Goal: Task Accomplishment & Management: Complete application form

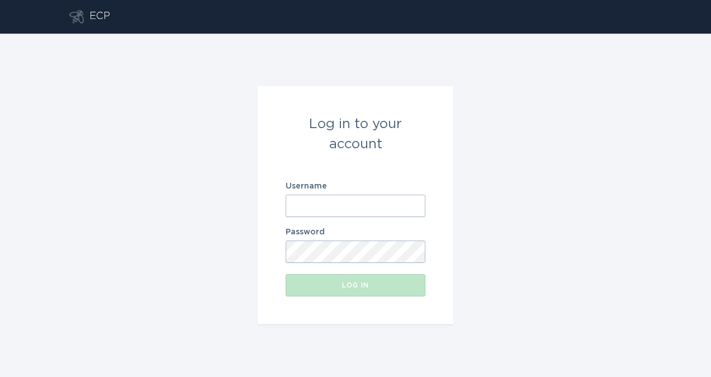
click at [300, 204] on input "Username" at bounding box center [356, 205] width 140 height 22
type input "[PERSON_NAME][EMAIL_ADDRESS][PERSON_NAME][DOMAIN_NAME]"
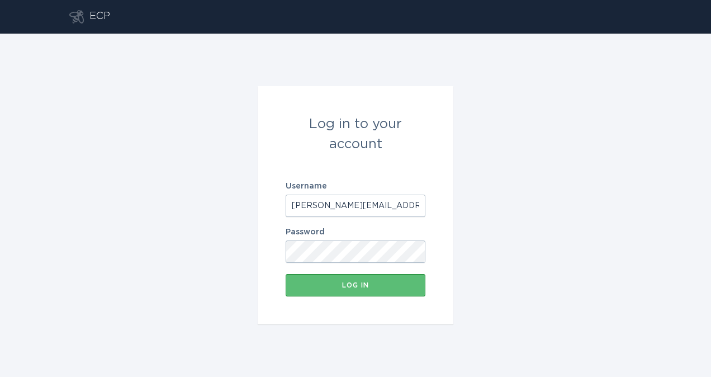
click at [341, 281] on button "Log in" at bounding box center [356, 285] width 140 height 22
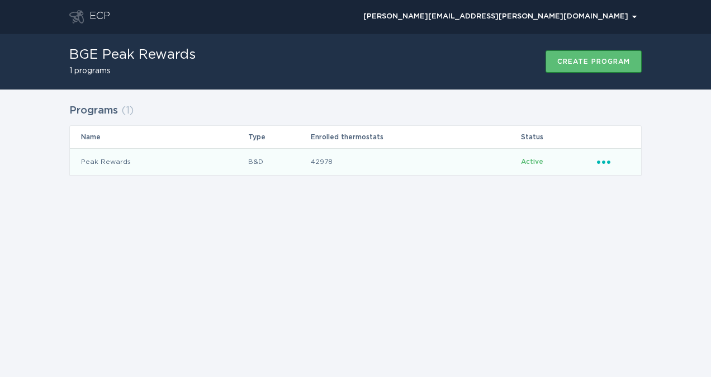
click at [155, 165] on td "Peak Rewards" at bounding box center [159, 161] width 178 height 27
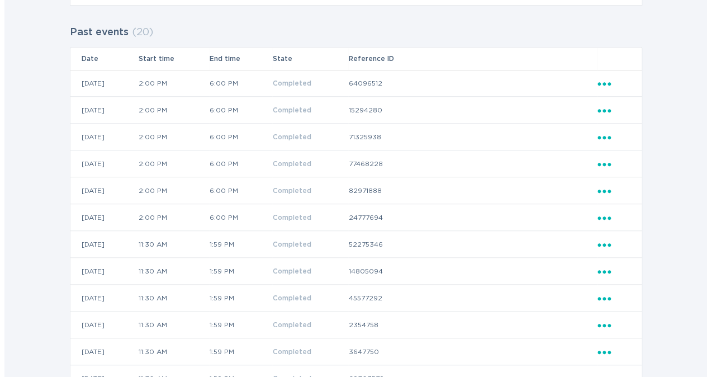
scroll to position [321, 0]
click at [495, 79] on icon "Ellipsis" at bounding box center [601, 80] width 16 height 9
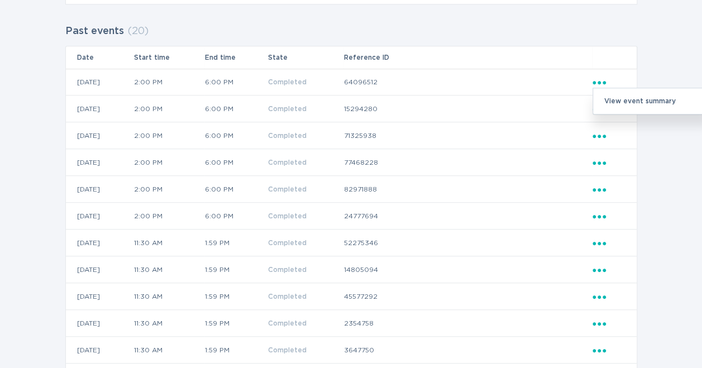
click at [495, 104] on div "View event summary" at bounding box center [651, 101] width 116 height 26
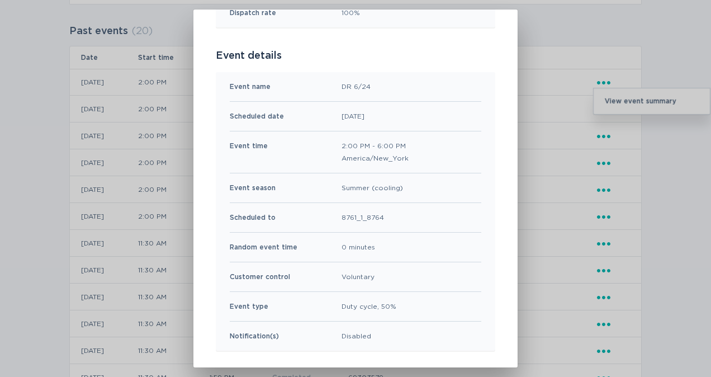
click at [495, 26] on div "Peak Rewards Event Summary Exit Event results Total in group 251 thermostats To…" at bounding box center [355, 188] width 711 height 377
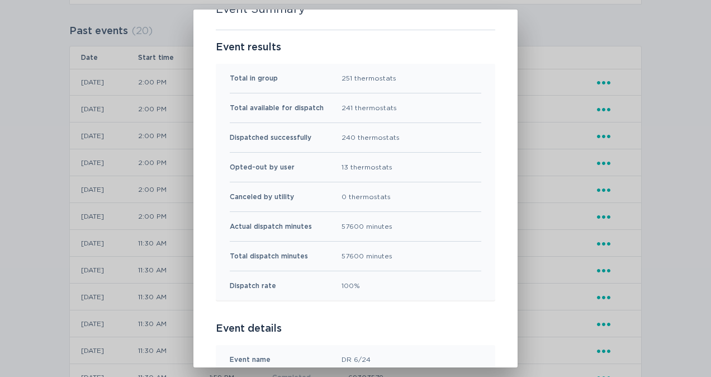
scroll to position [0, 0]
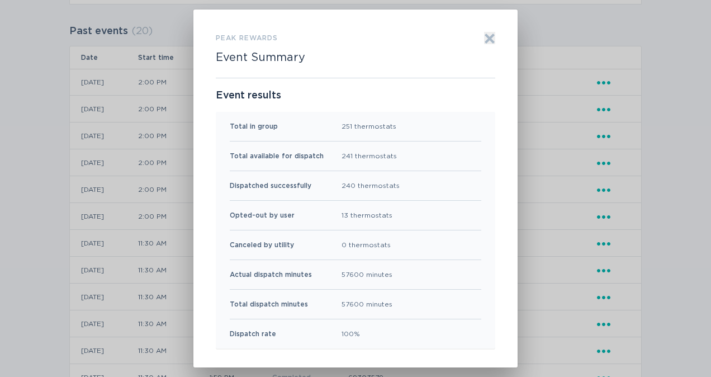
click at [484, 39] on icon "Exit" at bounding box center [489, 38] width 11 height 11
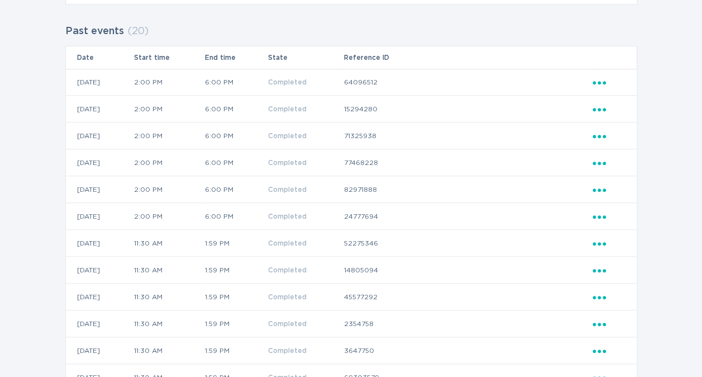
click at [495, 108] on icon "Popover menu" at bounding box center [599, 109] width 13 height 3
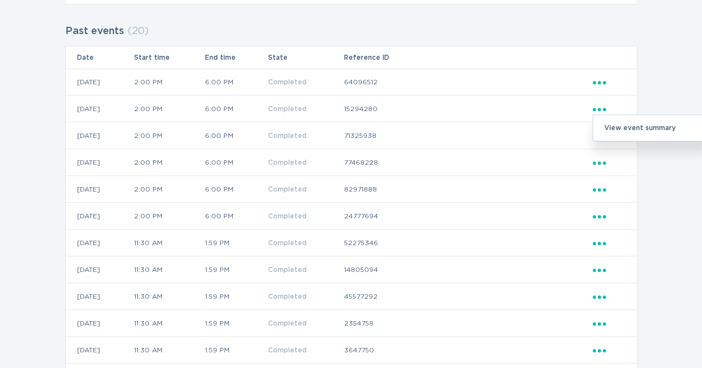
click at [495, 108] on icon "d1a2ea08775c49318406ade873f39cc3" at bounding box center [599, 109] width 13 height 3
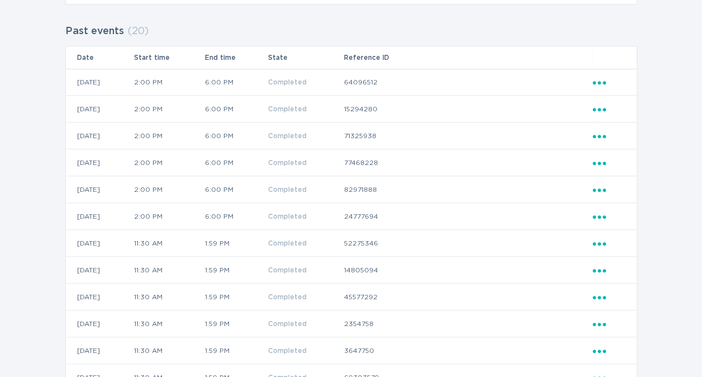
click at [495, 111] on icon "Ellipsis" at bounding box center [601, 107] width 16 height 9
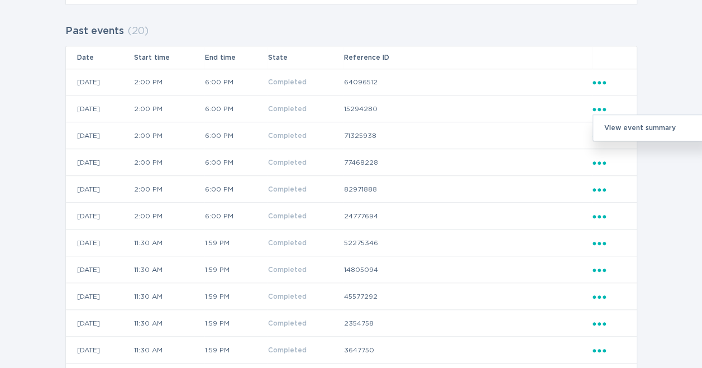
click at [495, 129] on div "View event summary" at bounding box center [651, 128] width 116 height 26
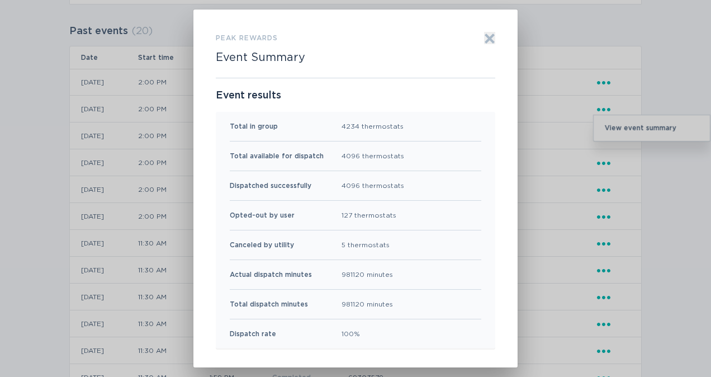
click at [486, 29] on div "Peak Rewards Event Summary Exit Event results Total in group 4234 thermostats T…" at bounding box center [355, 188] width 324 height 358
click at [486, 39] on icon "Exit" at bounding box center [490, 38] width 8 height 8
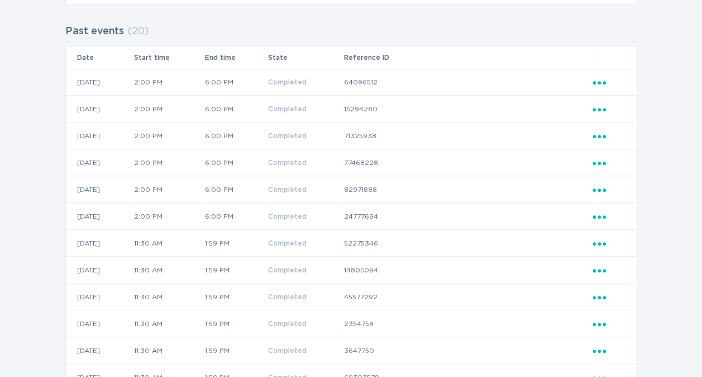
click at [495, 131] on icon "Ellipsis" at bounding box center [601, 134] width 16 height 9
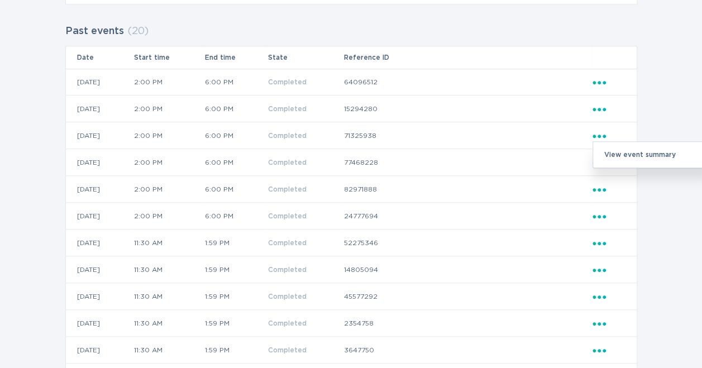
click at [495, 154] on div "View event summary" at bounding box center [651, 155] width 116 height 26
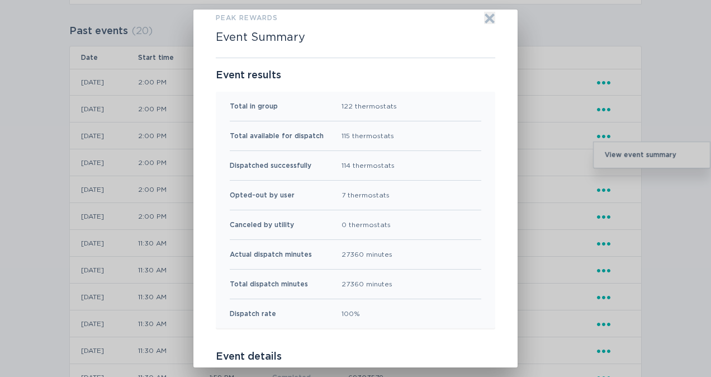
scroll to position [19, 0]
click at [486, 22] on icon "Exit" at bounding box center [490, 19] width 8 height 8
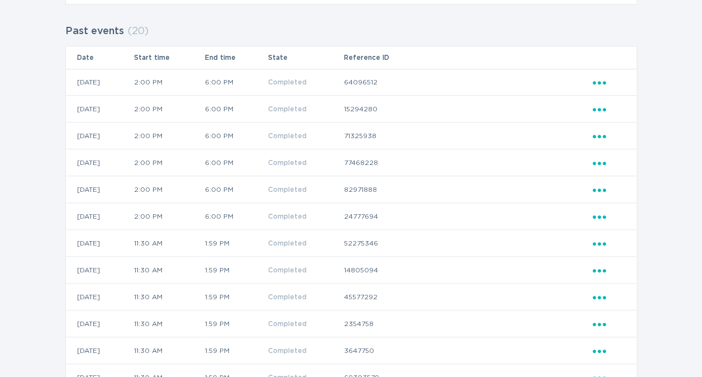
click at [495, 158] on icon "Ellipsis" at bounding box center [601, 160] width 16 height 9
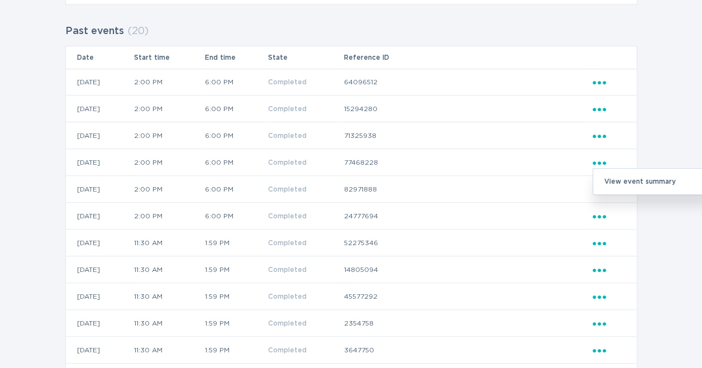
click at [495, 182] on div "View event summary" at bounding box center [651, 182] width 116 height 26
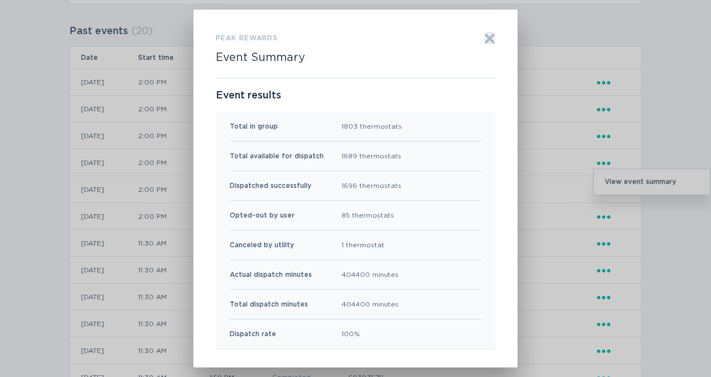
scroll to position [0, 0]
click at [484, 39] on icon "Exit" at bounding box center [489, 38] width 11 height 11
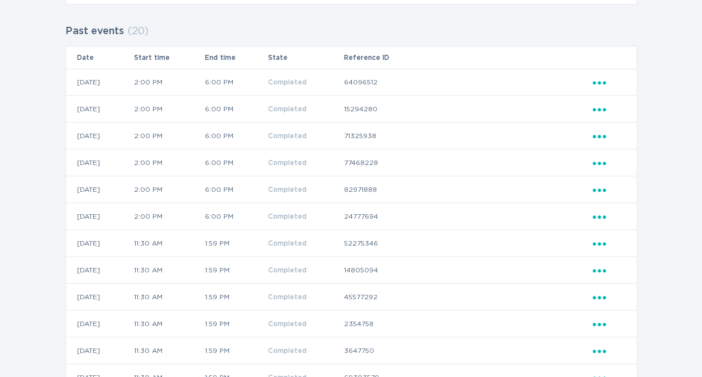
click at [495, 189] on icon "Ellipsis" at bounding box center [601, 187] width 16 height 9
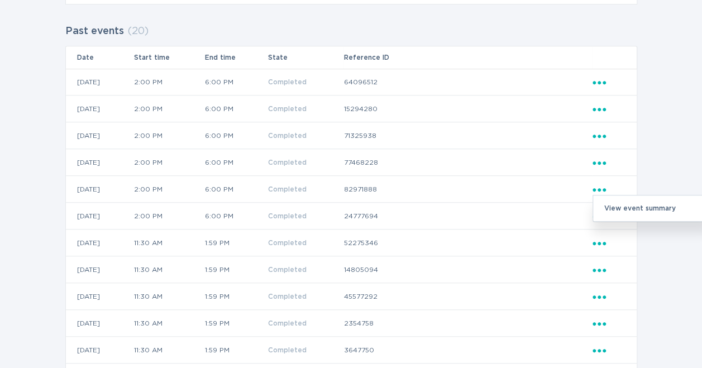
click at [495, 201] on div "View event summary" at bounding box center [651, 209] width 116 height 26
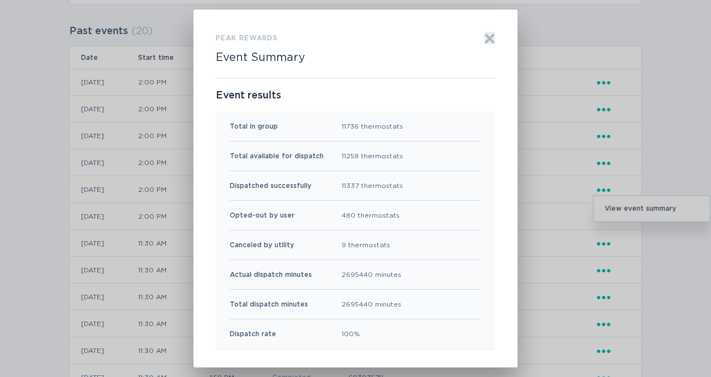
click at [486, 40] on icon "Exit" at bounding box center [490, 38] width 8 height 8
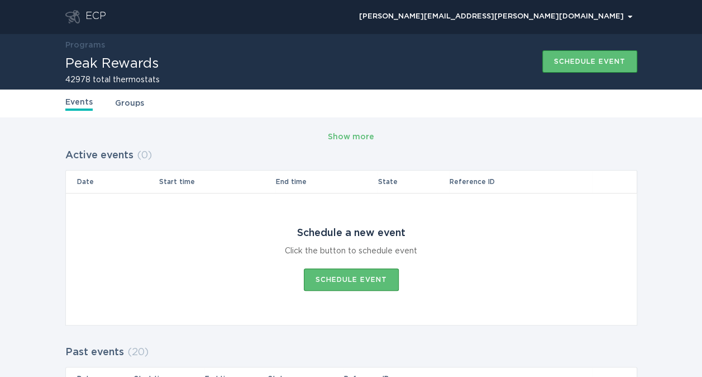
click at [332, 273] on button "Schedule event" at bounding box center [351, 279] width 95 height 22
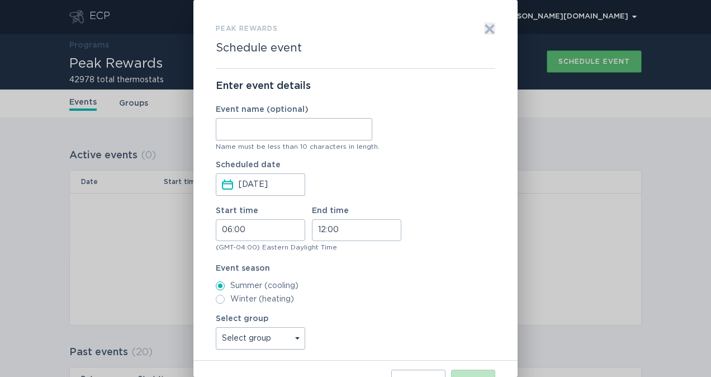
click at [230, 133] on input "Event name (optional)" at bounding box center [294, 129] width 156 height 22
type input "DR Event"
click at [230, 230] on input "06:00" at bounding box center [260, 230] width 89 height 22
click at [231, 284] on li "10" at bounding box center [231, 283] width 31 height 13
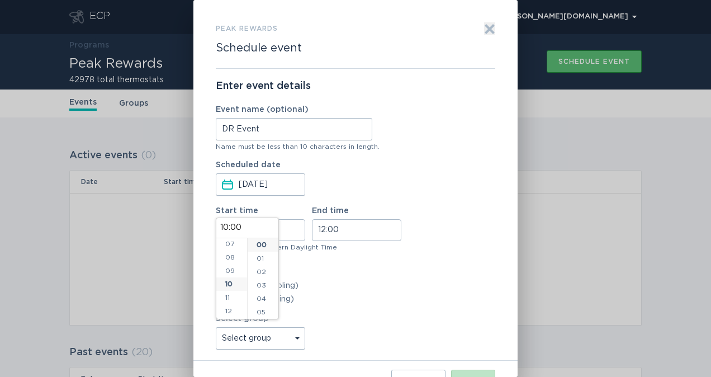
type input "10:00"
click at [263, 288] on li "30" at bounding box center [263, 292] width 31 height 13
type input "10:30"
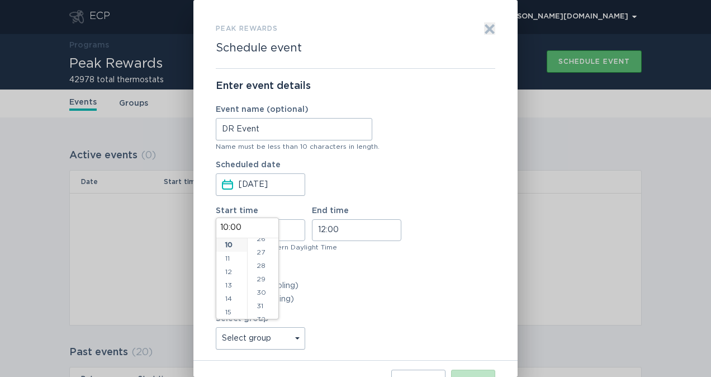
type input "10:30"
click at [342, 279] on div "Event season Summer (cooling) Winter (heating)" at bounding box center [355, 283] width 279 height 39
click at [338, 231] on input "12:00" at bounding box center [356, 230] width 89 height 22
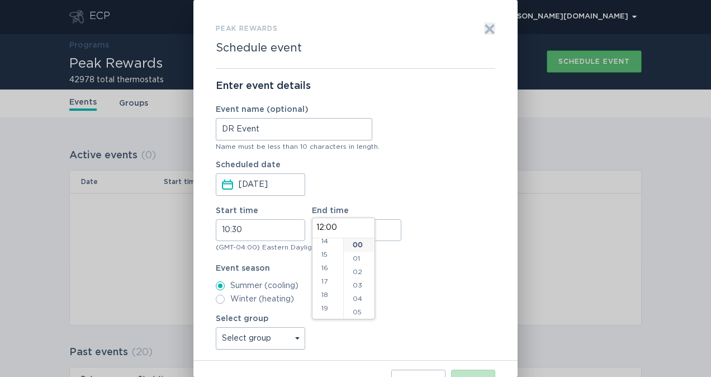
scroll to position [201, 0]
click at [324, 285] on li "18" at bounding box center [327, 285] width 31 height 13
type input "18:00"
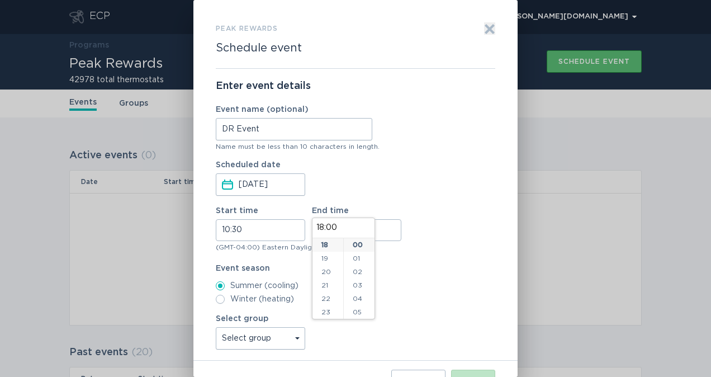
click at [416, 289] on label "Summer (cooling)" at bounding box center [355, 285] width 279 height 9
click at [225, 289] on input "Summer (cooling)" at bounding box center [220, 285] width 9 height 9
click at [294, 342] on select "Select group unenrolled All thermostats optout My Sets [DATE] Test Group CLEARe…" at bounding box center [260, 338] width 89 height 22
select select "fb0536d275a89d78e95dd681ffc2c8d810473a85"
click at [216, 327] on select "Select group unenrolled All thermostats optout My Sets [DATE] Test Group CLEARe…" at bounding box center [260, 338] width 89 height 22
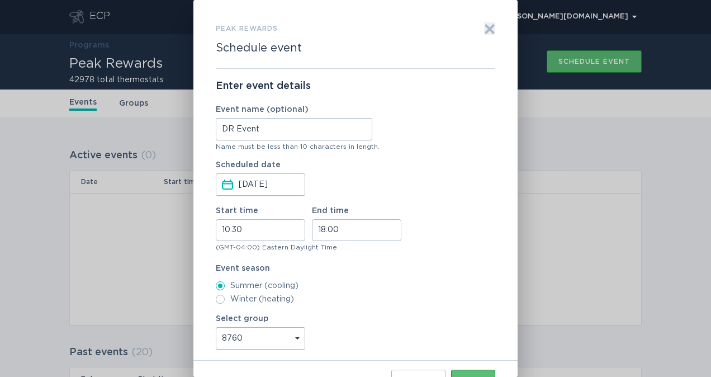
click at [468, 371] on button "Next" at bounding box center [473, 380] width 44 height 22
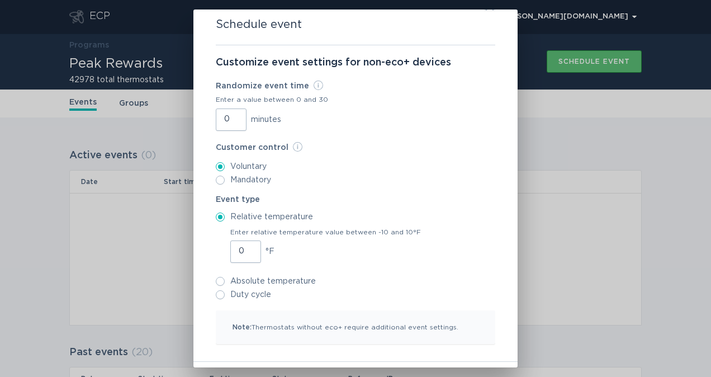
scroll to position [36, 0]
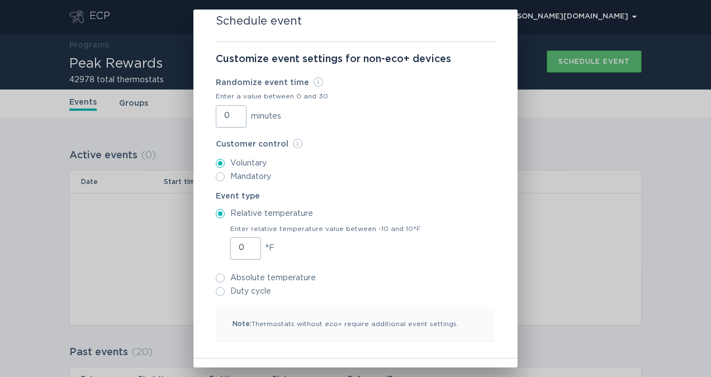
click at [216, 174] on input "Mandatory" at bounding box center [220, 176] width 9 height 9
radio input "true"
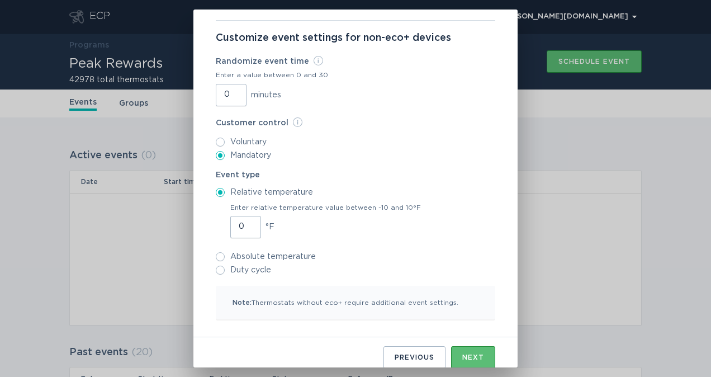
scroll to position [67, 0]
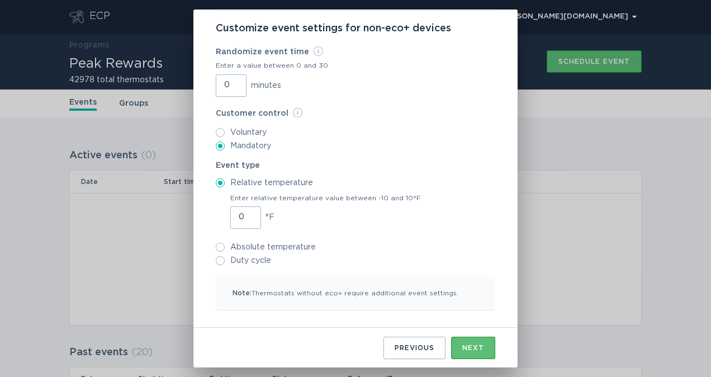
click at [217, 261] on input "Duty cycle" at bounding box center [220, 260] width 9 height 9
radio input "true"
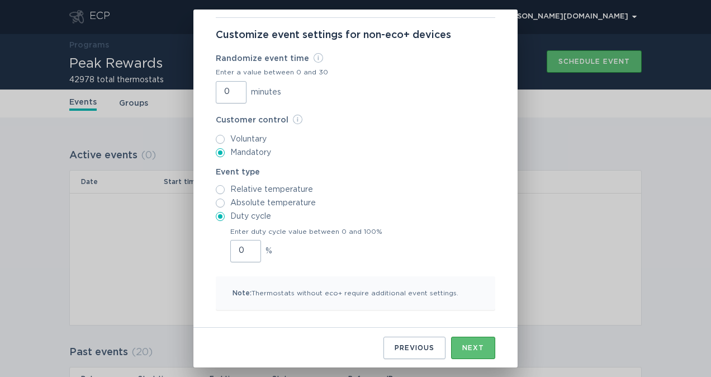
scroll to position [0, 0]
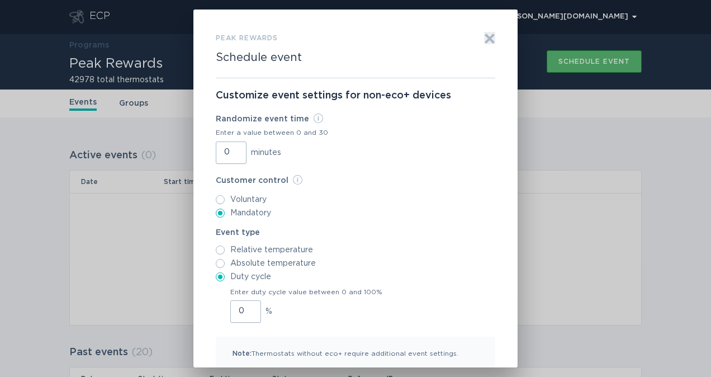
click at [239, 310] on input "0" at bounding box center [245, 311] width 31 height 22
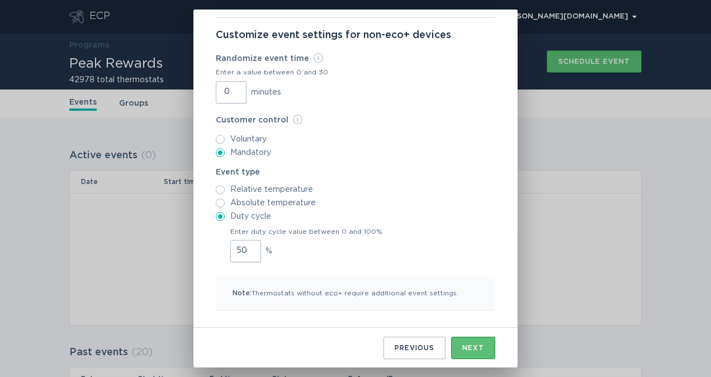
type input "050"
click at [463, 346] on div "Next" at bounding box center [473, 347] width 22 height 7
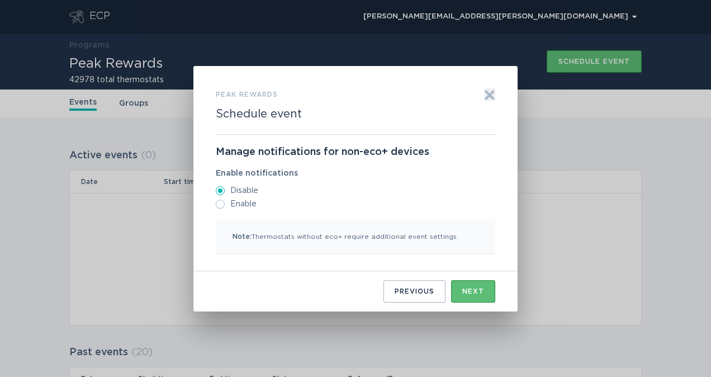
scroll to position [0, 0]
click at [467, 288] on div "Next" at bounding box center [473, 291] width 22 height 7
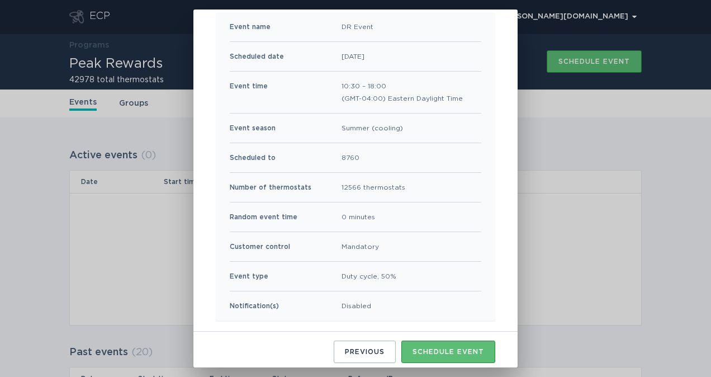
scroll to position [121, 0]
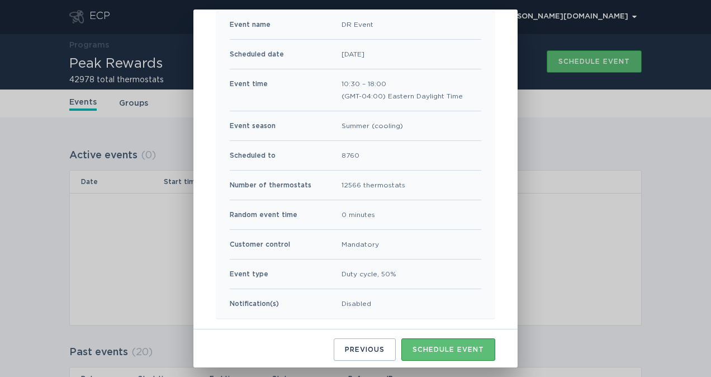
click at [431, 347] on div "Schedule event" at bounding box center [448, 349] width 72 height 7
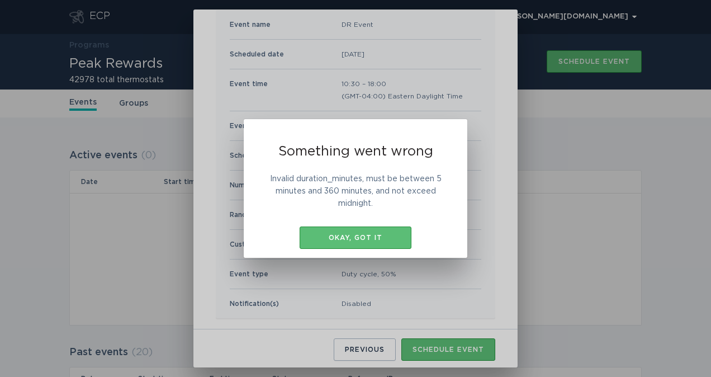
click at [388, 240] on div "Okay, got it" at bounding box center [355, 237] width 101 height 7
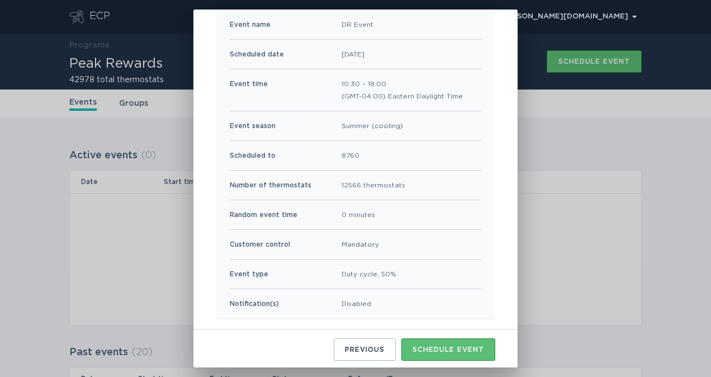
click at [365, 348] on div "Previous" at bounding box center [365, 349] width 40 height 7
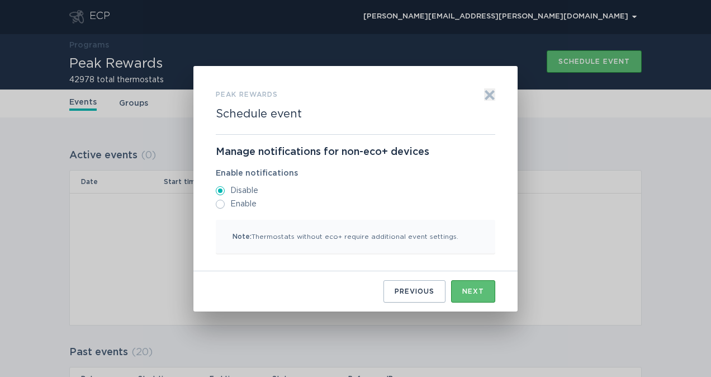
click at [395, 294] on button "Previous" at bounding box center [414, 291] width 62 height 22
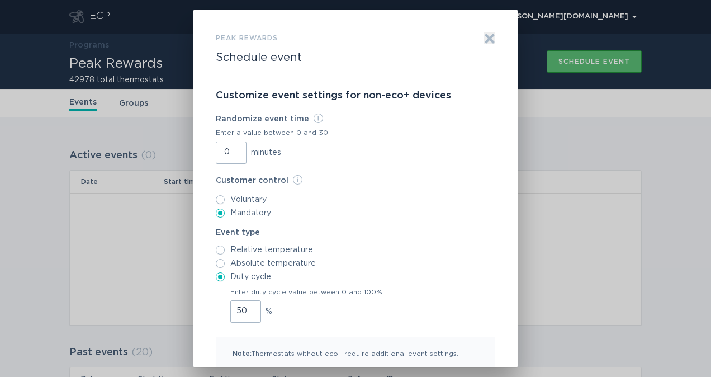
scroll to position [60, 0]
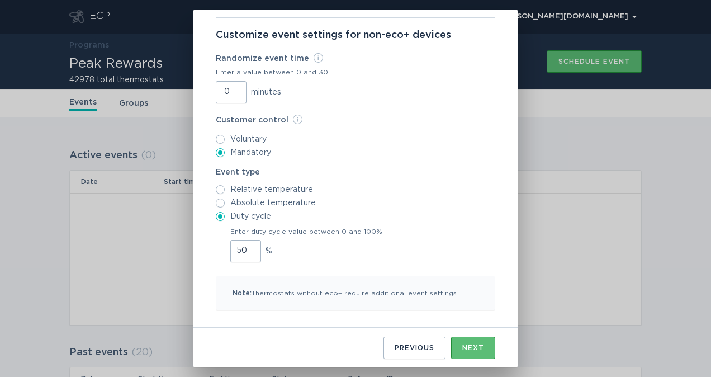
click at [397, 342] on button "Previous" at bounding box center [414, 347] width 62 height 22
select select "fb0536d275a89d78e95dd681ffc2c8d810473a85"
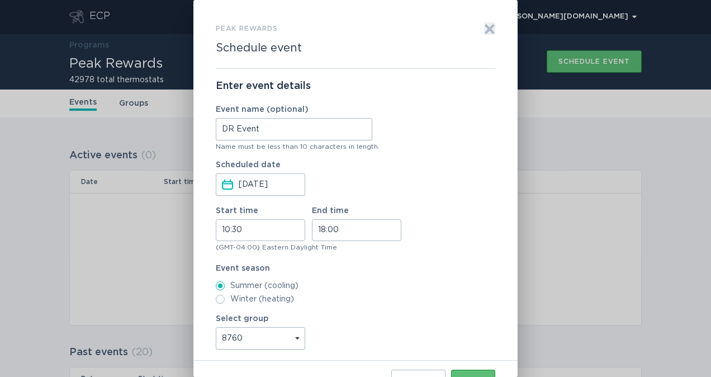
click at [235, 229] on input "10:30" at bounding box center [260, 230] width 89 height 22
click at [230, 256] on li "11" at bounding box center [231, 257] width 31 height 13
type input "11:30"
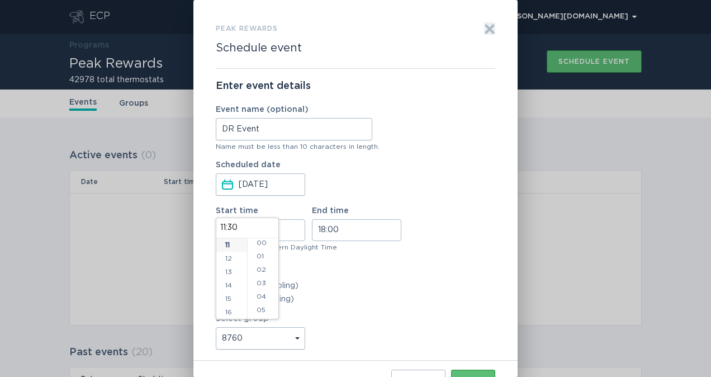
scroll to position [0, 0]
click at [263, 244] on li "00" at bounding box center [263, 244] width 31 height 13
type input "11:00"
click at [326, 270] on label "Event season" at bounding box center [355, 268] width 279 height 8
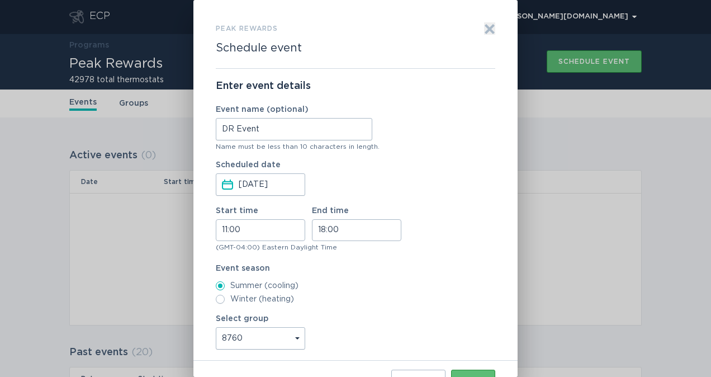
click at [225, 229] on input "11:00" at bounding box center [260, 230] width 89 height 22
click at [230, 258] on li "10" at bounding box center [231, 262] width 31 height 13
type input "10:00"
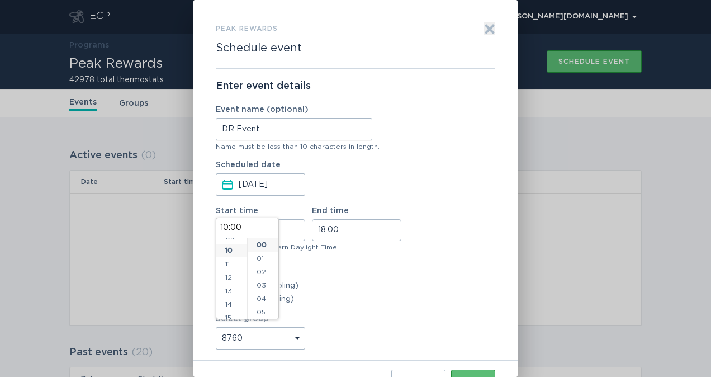
scroll to position [134, 0]
click at [263, 258] on li "30" at bounding box center [263, 260] width 31 height 13
type input "10:30"
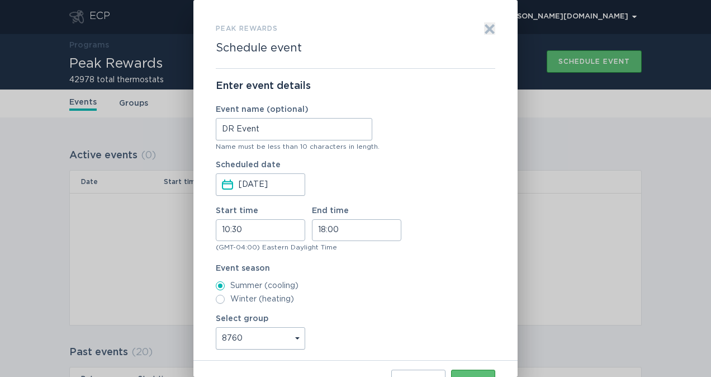
click at [341, 277] on div "Event season Summer (cooling) Winter (heating)" at bounding box center [355, 283] width 279 height 39
click at [324, 229] on input "18:00" at bounding box center [356, 230] width 89 height 22
click at [329, 263] on li "16" at bounding box center [327, 262] width 31 height 13
type input "16:00"
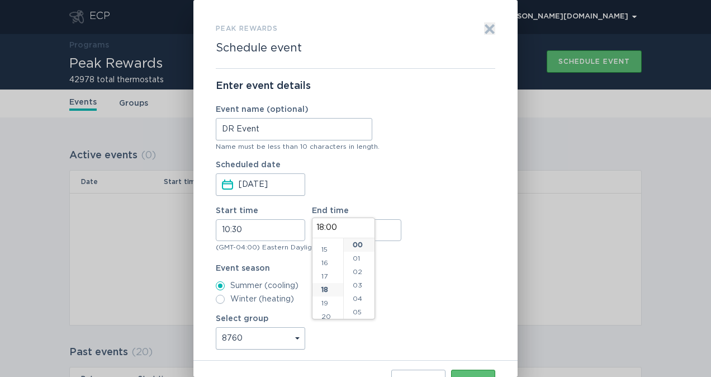
type input "16:00"
click at [357, 279] on li "30" at bounding box center [359, 281] width 31 height 13
type input "16:30"
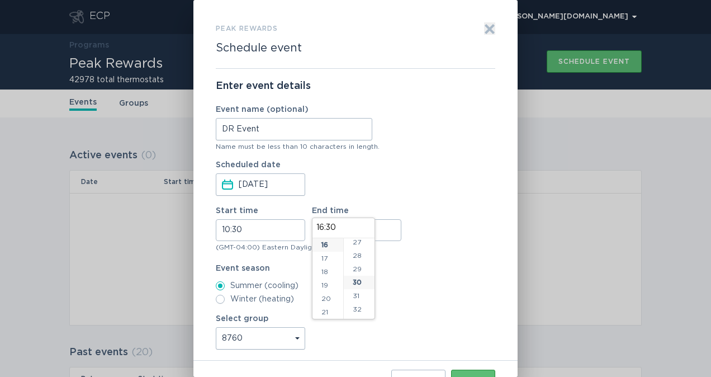
scroll to position [402, 0]
click at [403, 282] on label "Summer (cooling)" at bounding box center [355, 285] width 279 height 9
click at [225, 282] on input "Summer (cooling)" at bounding box center [220, 285] width 9 height 9
click at [465, 371] on button "Next" at bounding box center [473, 380] width 44 height 22
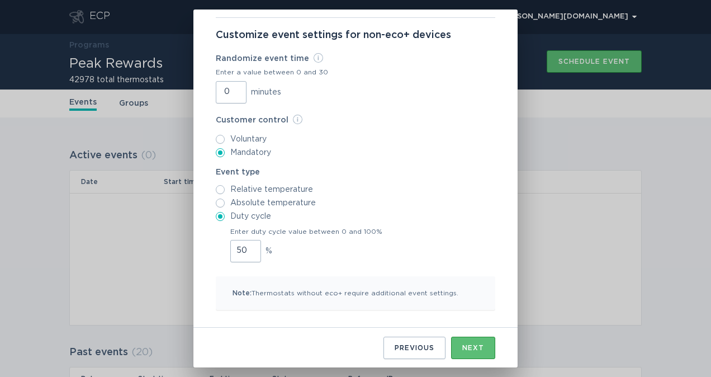
click at [468, 342] on button "Next" at bounding box center [473, 347] width 44 height 22
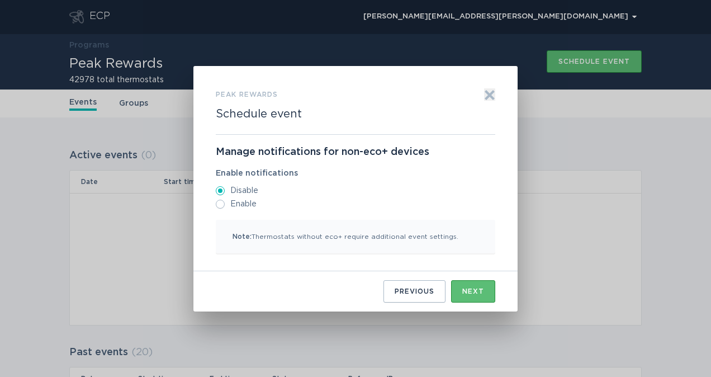
scroll to position [0, 0]
click at [465, 292] on div "Next" at bounding box center [473, 291] width 22 height 7
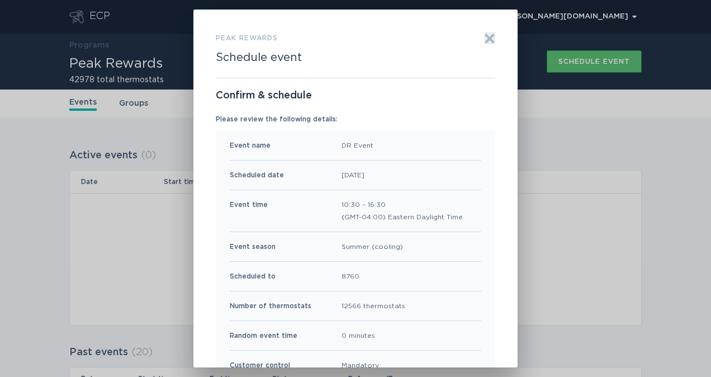
scroll to position [121, 0]
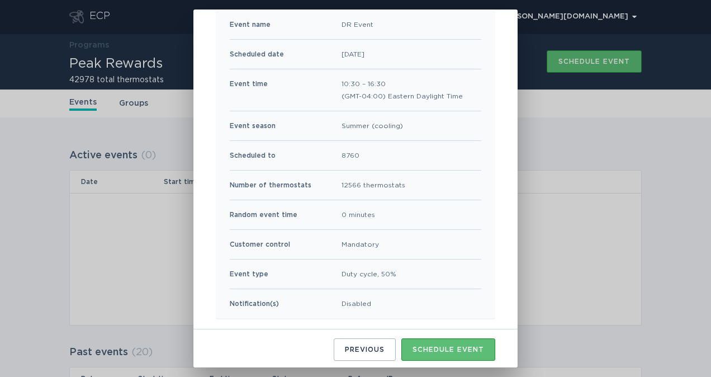
click at [442, 351] on div "Schedule event" at bounding box center [448, 349] width 72 height 7
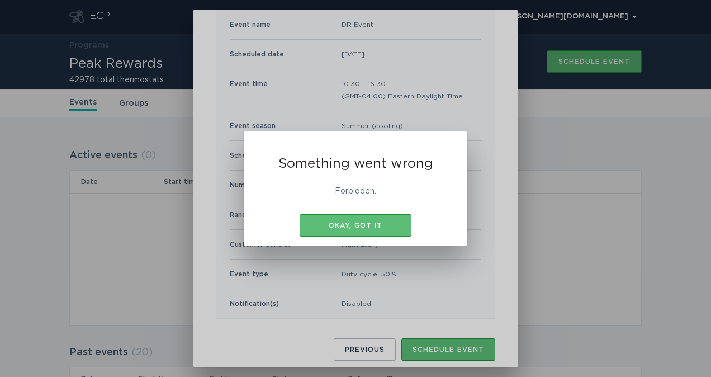
click at [379, 226] on div "Okay, got it" at bounding box center [355, 225] width 101 height 7
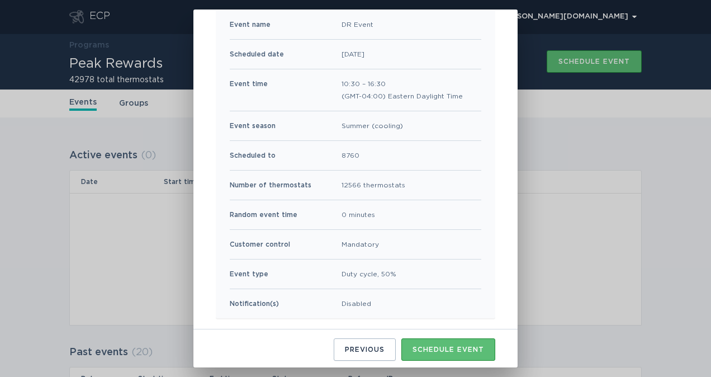
scroll to position [0, 0]
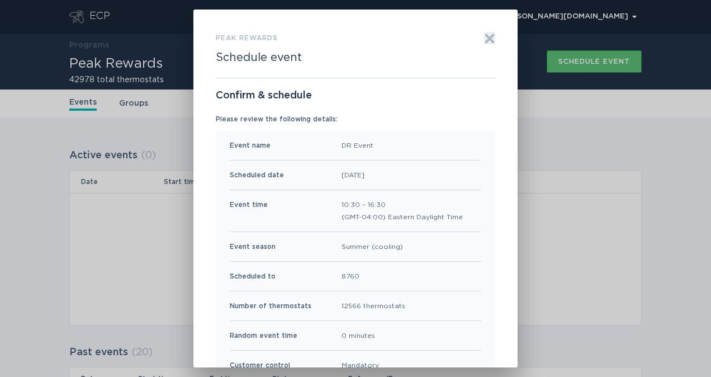
click at [482, 27] on div "Peak Rewards Schedule event Exit Confirm & schedule Please review the following…" at bounding box center [355, 188] width 324 height 358
click at [484, 38] on icon "Exit" at bounding box center [489, 38] width 11 height 11
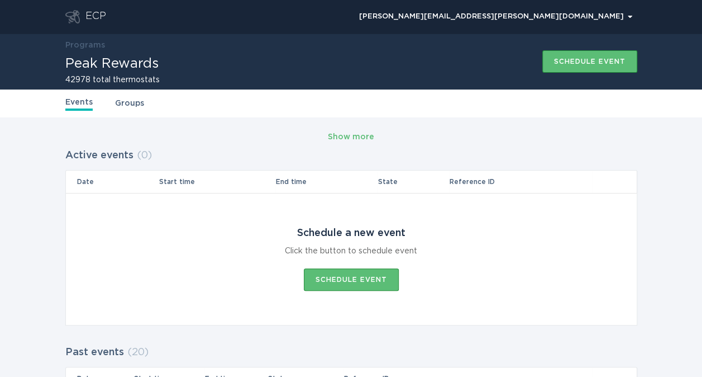
click at [373, 279] on div "Schedule event" at bounding box center [352, 279] width 72 height 7
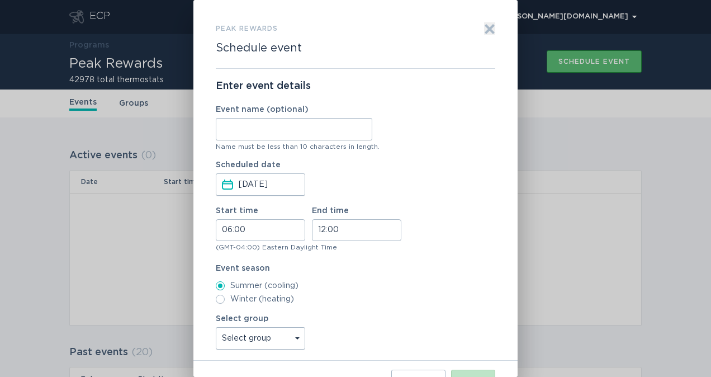
click at [229, 228] on input "06:00" at bounding box center [260, 230] width 89 height 22
drag, startPoint x: 232, startPoint y: 299, endPoint x: 230, endPoint y: 243, distance: 55.9
click at [230, 243] on ul "00 01 02 03 04 05 06 07 08 09 10 11 12 13 14 15 16 17 18 19 20 21 22 23" at bounding box center [231, 259] width 31 height 322
click at [256, 264] on li "30" at bounding box center [263, 264] width 31 height 13
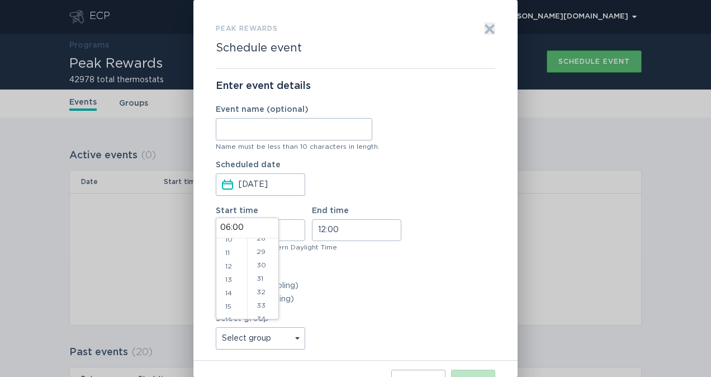
type input "06:30"
click at [302, 273] on div "Event season Summer (cooling) Winter (heating)" at bounding box center [355, 283] width 279 height 39
click at [228, 228] on input "06:30" at bounding box center [260, 230] width 89 height 22
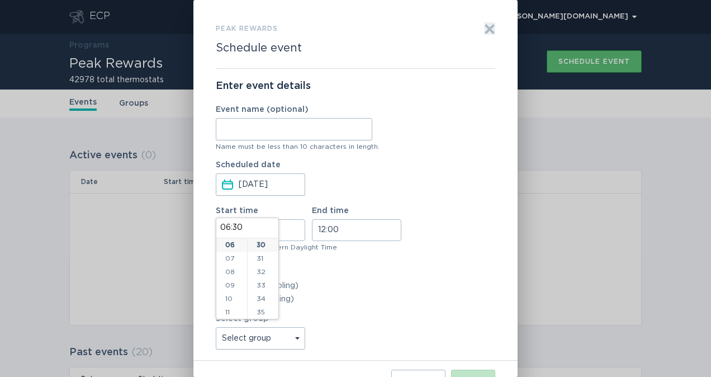
click at [230, 296] on li "10" at bounding box center [231, 298] width 31 height 13
type input "10:30"
click at [323, 260] on div "Enter event details Event name (optional) Name must be less than 10 characters …" at bounding box center [355, 215] width 279 height 292
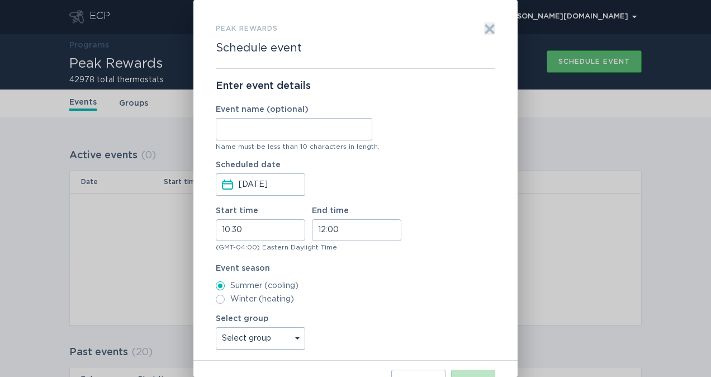
click at [323, 230] on input "12:00" at bounding box center [356, 230] width 89 height 22
click at [326, 270] on li "14" at bounding box center [327, 271] width 31 height 13
type input "14:00"
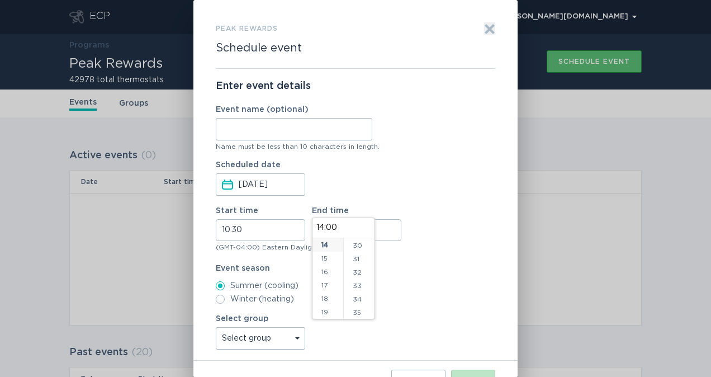
scroll to position [402, 0]
click at [360, 241] on li "30" at bounding box center [359, 244] width 31 height 13
type input "14:30"
click at [436, 329] on div "Select group Select group unenrolled All thermostats optout My Sets [DATE] Test…" at bounding box center [355, 332] width 279 height 35
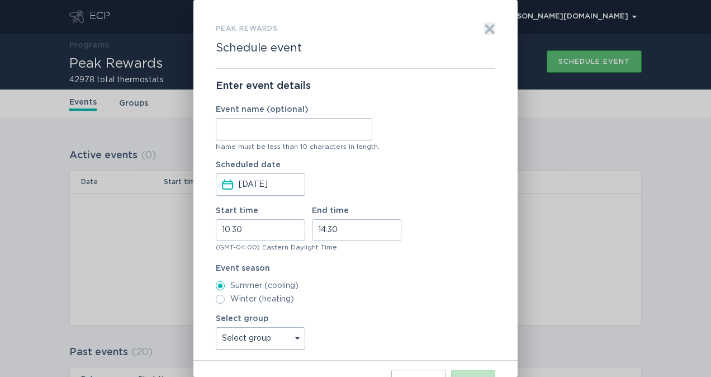
click at [295, 338] on select "Select group unenrolled All thermostats optout My Sets [DATE] Test Group CLEARe…" at bounding box center [260, 338] width 89 height 22
select select "fb0536d275a89d78e95dd681ffc2c8d810473a85"
click at [216, 327] on select "Select group unenrolled All thermostats optout My Sets [DATE] Test Group CLEARe…" at bounding box center [260, 338] width 89 height 22
click at [466, 373] on button "Next" at bounding box center [473, 380] width 44 height 22
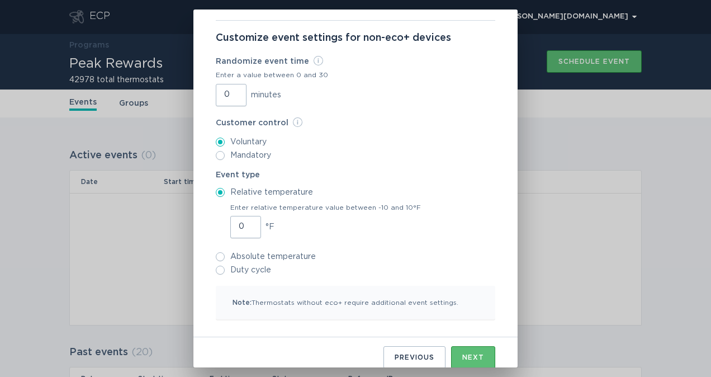
scroll to position [60, 0]
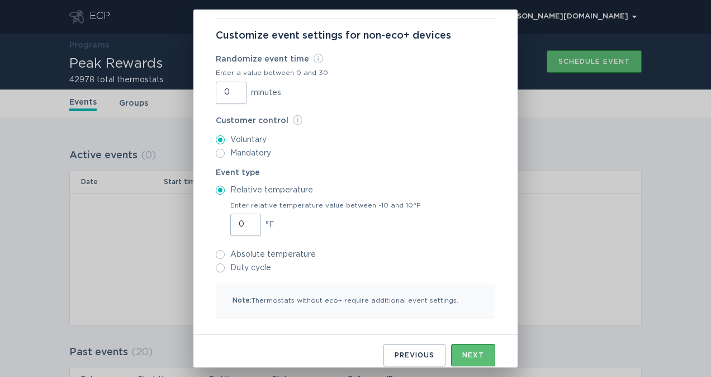
click at [217, 265] on input "Duty cycle" at bounding box center [220, 267] width 9 height 9
radio input "true"
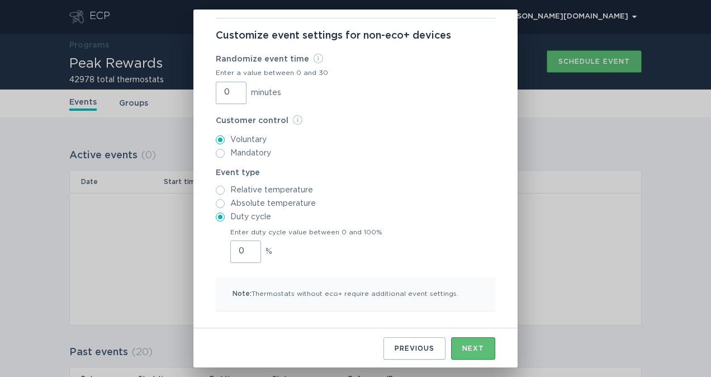
click at [240, 251] on input "0" at bounding box center [245, 251] width 31 height 22
type input "050"
click at [467, 346] on div "Next" at bounding box center [473, 348] width 22 height 7
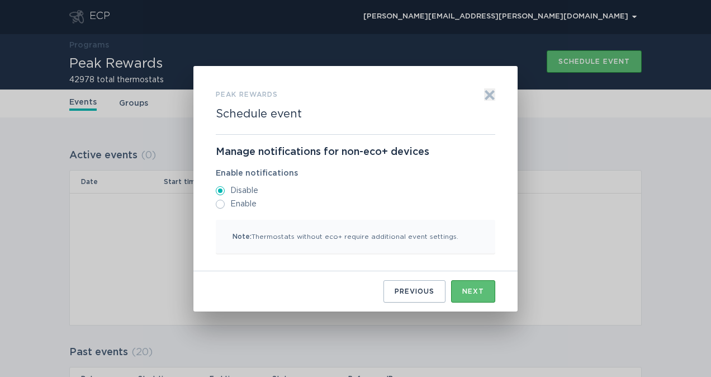
click at [464, 289] on div "Next" at bounding box center [473, 291] width 22 height 7
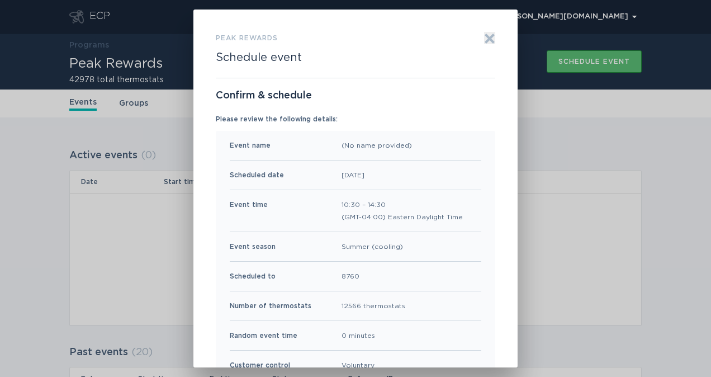
click at [464, 289] on div "Scheduled to 8760" at bounding box center [355, 277] width 251 height 30
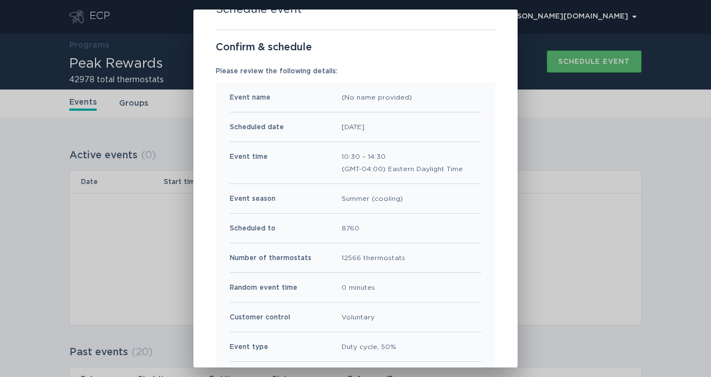
scroll to position [121, 0]
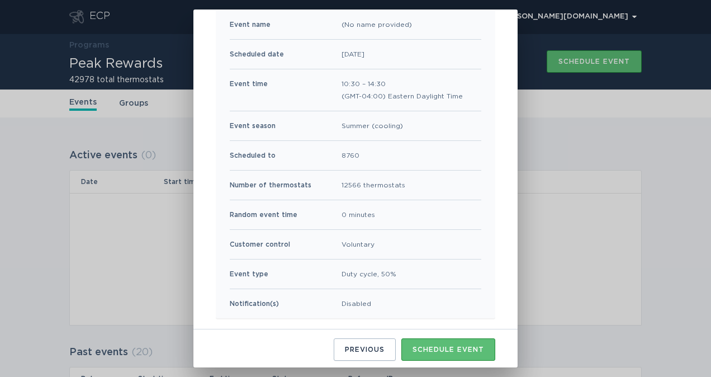
click at [435, 346] on div "Schedule event" at bounding box center [448, 349] width 72 height 7
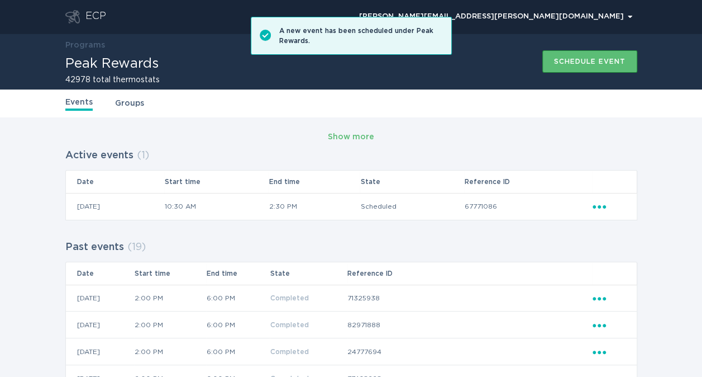
click at [495, 66] on button "Schedule event" at bounding box center [590, 61] width 95 height 22
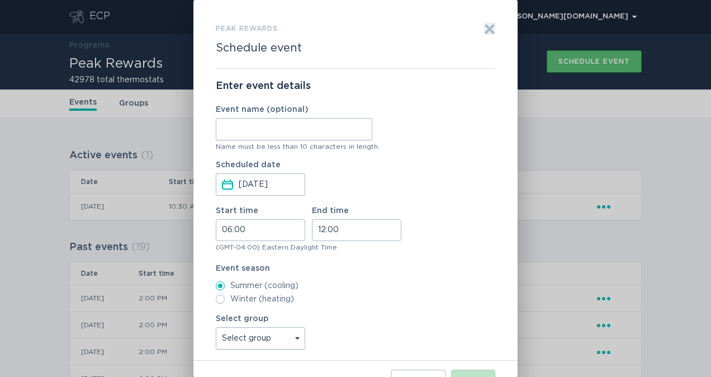
click at [299, 131] on input "Event name (optional)" at bounding box center [294, 129] width 156 height 22
type input "DR Event"
click at [229, 230] on input "06:00" at bounding box center [260, 230] width 89 height 22
click at [229, 296] on li "10" at bounding box center [231, 298] width 31 height 13
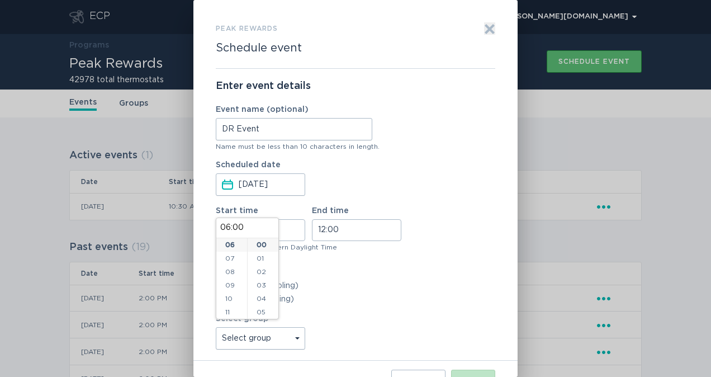
type input "10:00"
click at [263, 250] on li "30" at bounding box center [263, 246] width 31 height 13
type input "10:30"
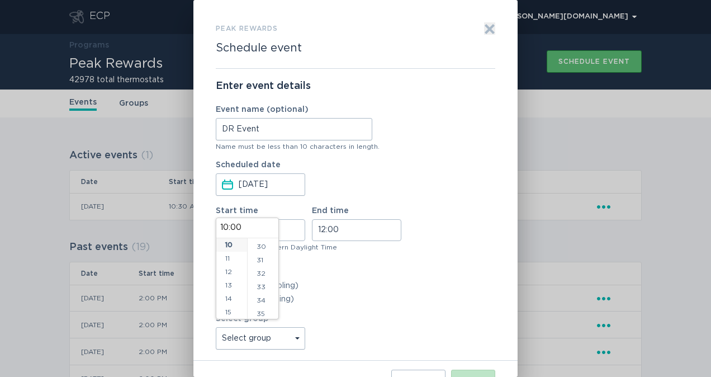
type input "10:30"
click at [333, 229] on input "12:00" at bounding box center [356, 230] width 89 height 22
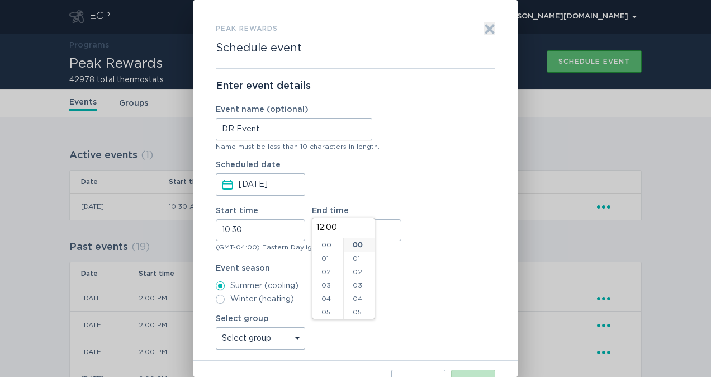
scroll to position [161, 0]
click at [327, 269] on li "14" at bounding box center [327, 271] width 31 height 13
type input "14:00"
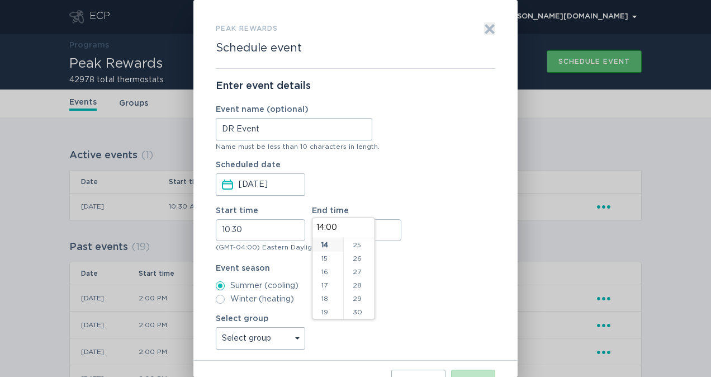
click at [361, 309] on li "30" at bounding box center [359, 311] width 31 height 13
type input "14:30"
click at [412, 315] on div "Select group Select group unenrolled All thermostats optout My Sets [DATE] Test…" at bounding box center [355, 332] width 279 height 35
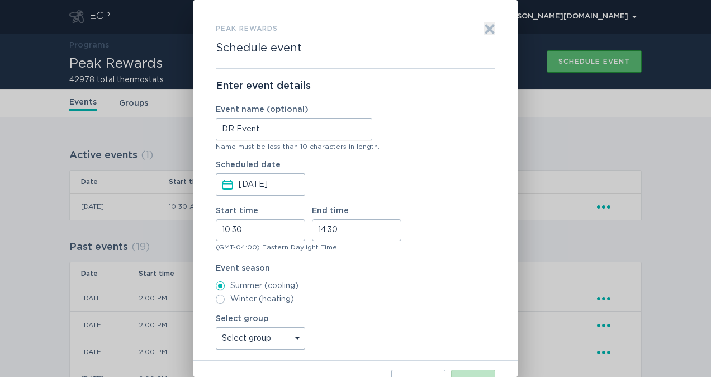
click at [298, 339] on select "Select group unenrolled All thermostats optout My Sets [DATE] Test Group CLEARe…" at bounding box center [260, 338] width 89 height 22
select select "03dc5181e4b8ee97aff89822c016c221c42a28a5"
click at [216, 327] on select "Select group unenrolled All thermostats optout My Sets [DATE] Test Group CLEARe…" at bounding box center [260, 338] width 89 height 22
click at [475, 370] on button "Next" at bounding box center [473, 380] width 44 height 22
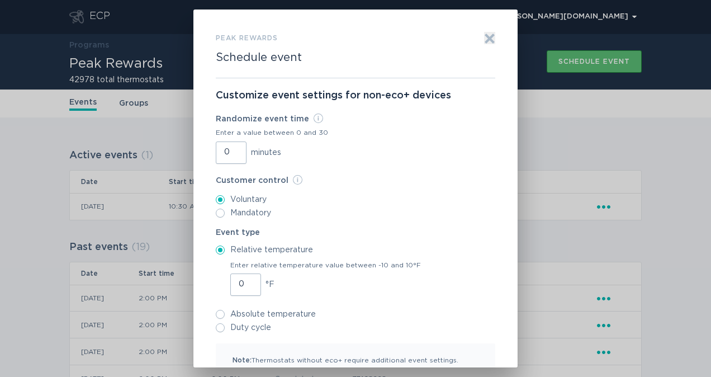
scroll to position [67, 0]
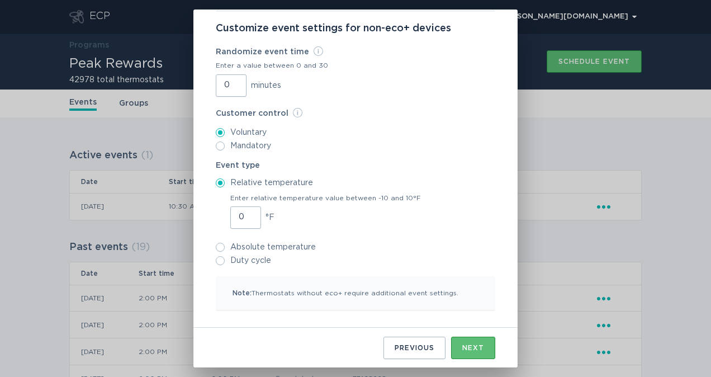
click at [216, 259] on input "Duty cycle" at bounding box center [220, 260] width 9 height 9
radio input "true"
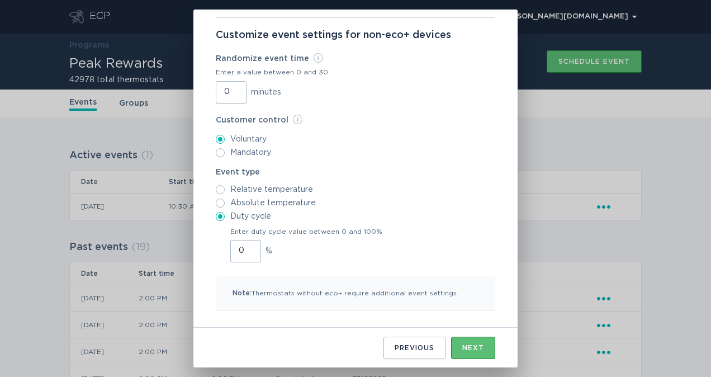
click at [240, 243] on input "0" at bounding box center [245, 251] width 31 height 22
type input "0100"
click at [478, 349] on div "Next" at bounding box center [473, 347] width 22 height 7
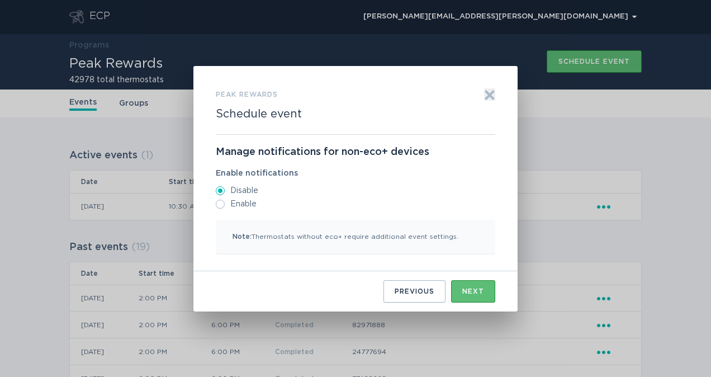
click at [478, 298] on button "Next" at bounding box center [473, 291] width 44 height 22
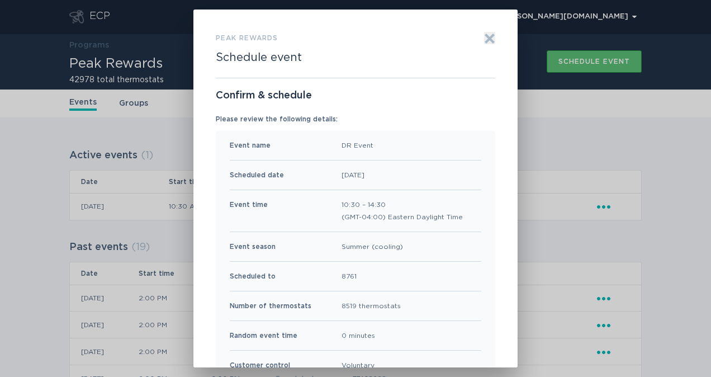
scroll to position [121, 0]
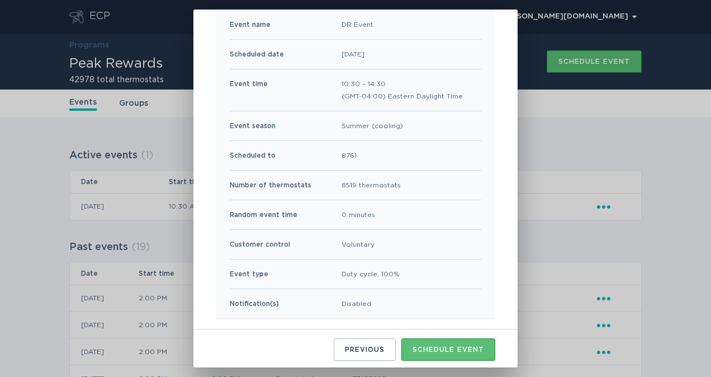
click at [443, 348] on div "Schedule event" at bounding box center [448, 349] width 72 height 7
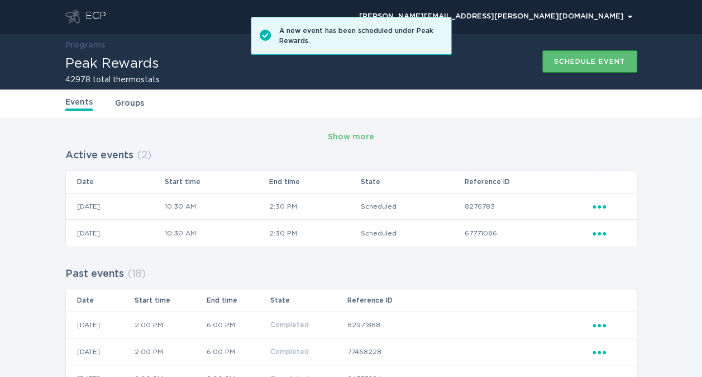
click at [495, 59] on div "Schedule event" at bounding box center [590, 61] width 72 height 7
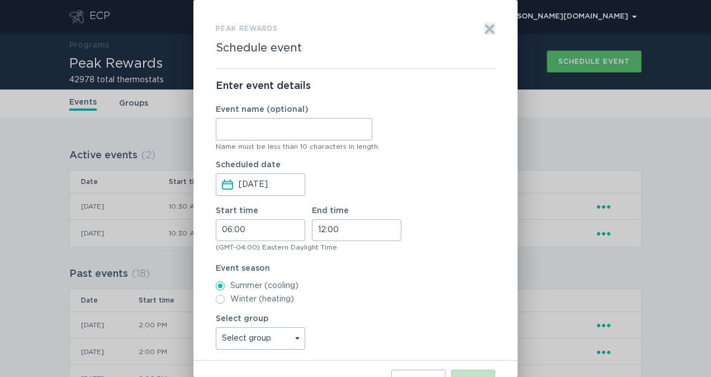
click at [302, 127] on input "Event name (optional)" at bounding box center [294, 129] width 156 height 22
type input "DR Event"
click at [231, 228] on input "06:00" at bounding box center [260, 230] width 89 height 22
click at [231, 297] on li "10" at bounding box center [231, 298] width 31 height 13
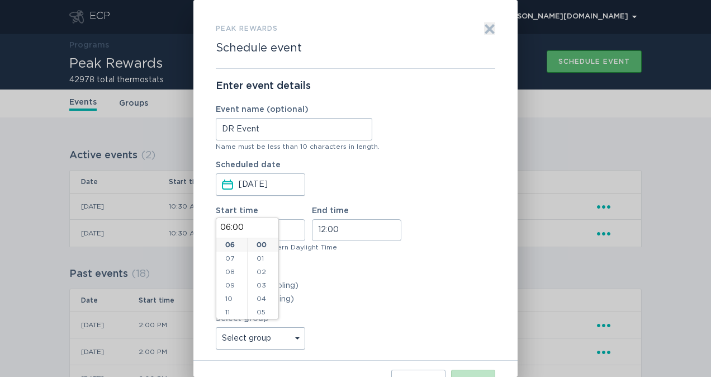
type input "10:00"
click at [260, 286] on li "30" at bounding box center [263, 288] width 31 height 13
type input "10:30"
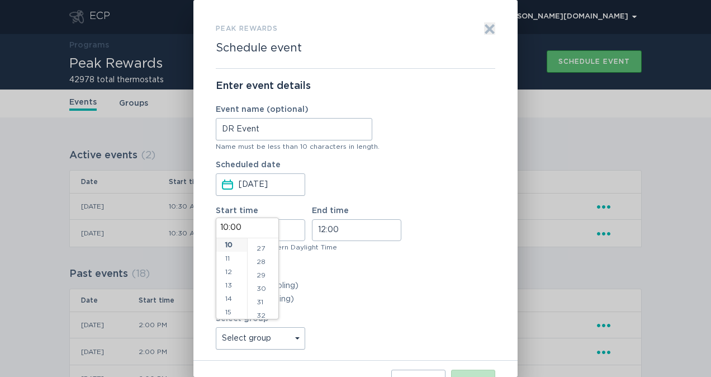
type input "10:30"
click at [323, 228] on input "12:00" at bounding box center [356, 230] width 89 height 22
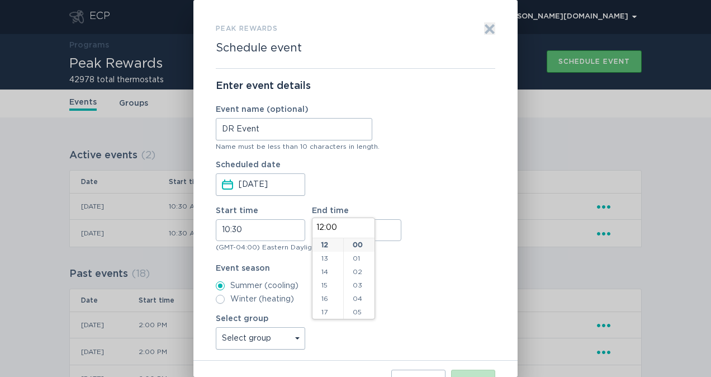
click at [326, 274] on li "14" at bounding box center [327, 271] width 31 height 13
type input "14:00"
click at [359, 305] on li "30" at bounding box center [359, 306] width 31 height 13
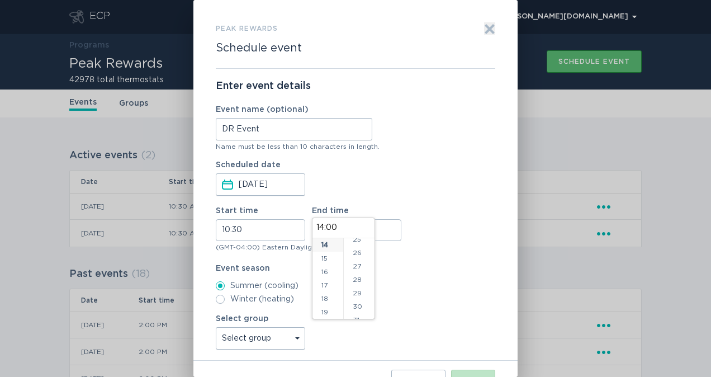
type input "14:30"
click at [416, 283] on label "Summer (cooling)" at bounding box center [355, 285] width 279 height 9
click at [225, 283] on input "Summer (cooling)" at bounding box center [220, 285] width 9 height 9
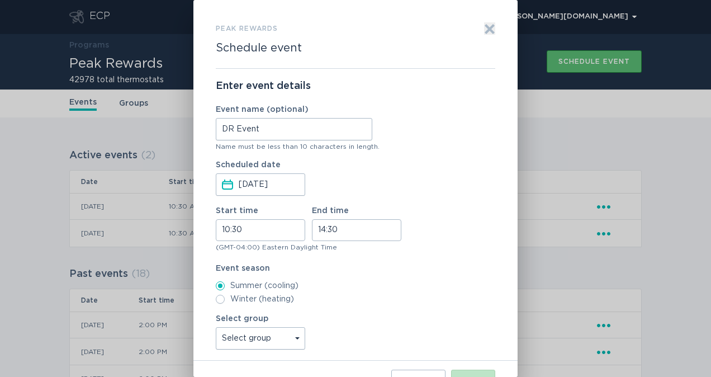
click at [296, 337] on select "Select group unenrolled All thermostats optout My Sets [DATE] Test Group CLEARe…" at bounding box center [260, 338] width 89 height 22
click at [268, 338] on select "Select group unenrolled All thermostats optout My Sets [DATE] Test Group CLEARe…" at bounding box center [260, 338] width 89 height 22
select select "89ce01d0f41e8ef53558be6e98d1644e291b78b4"
click at [216, 327] on select "Select group unenrolled All thermostats optout My Sets [DATE] Test Group CLEARe…" at bounding box center [260, 338] width 89 height 22
click at [464, 372] on button "Next" at bounding box center [473, 380] width 44 height 22
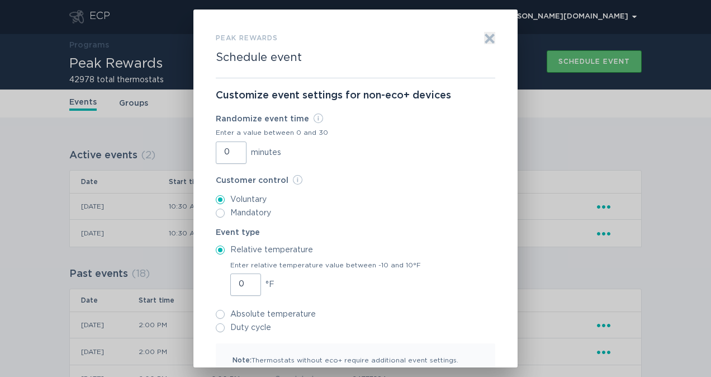
scroll to position [67, 0]
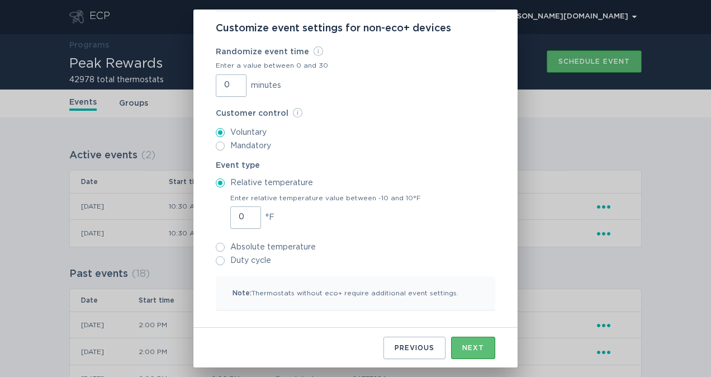
click at [216, 263] on input "Duty cycle" at bounding box center [220, 260] width 9 height 9
radio input "true"
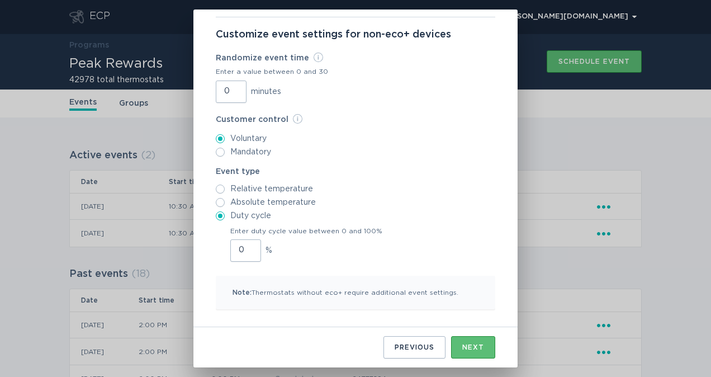
scroll to position [60, 0]
click at [238, 244] on input "0" at bounding box center [245, 251] width 31 height 22
click at [234, 249] on input "0" at bounding box center [245, 251] width 31 height 22
type input "75"
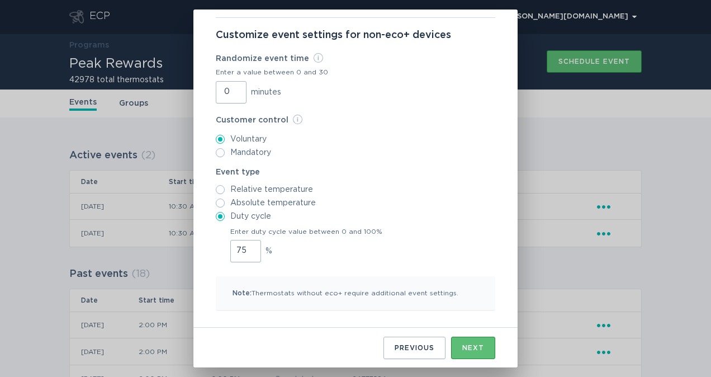
click at [473, 350] on div "Next" at bounding box center [473, 347] width 22 height 7
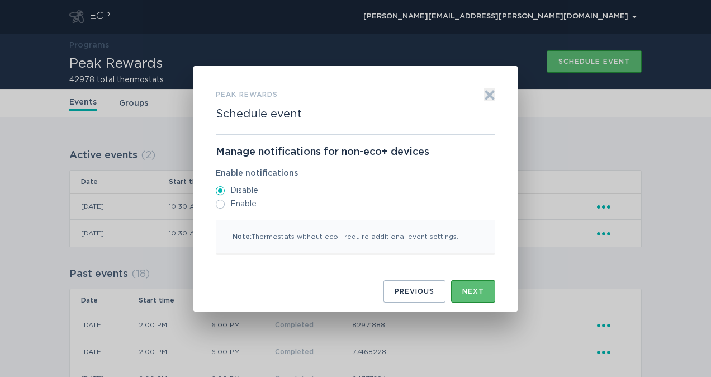
click at [467, 292] on div "Next" at bounding box center [473, 291] width 22 height 7
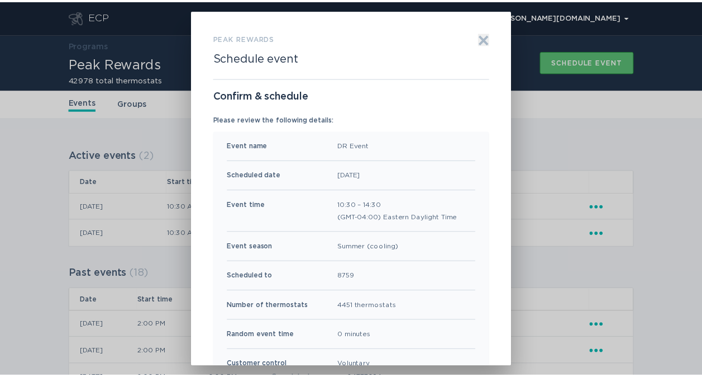
scroll to position [121, 0]
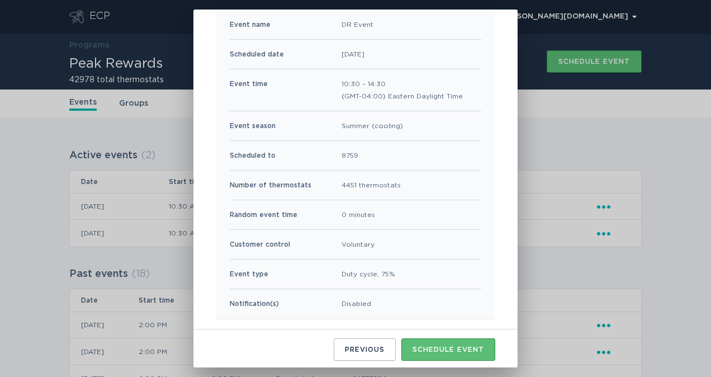
click at [435, 347] on div "Schedule event" at bounding box center [448, 349] width 72 height 7
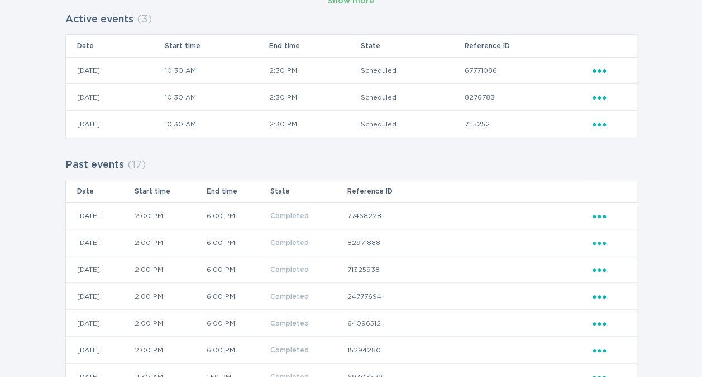
scroll to position [136, 0]
